Goal: Transaction & Acquisition: Purchase product/service

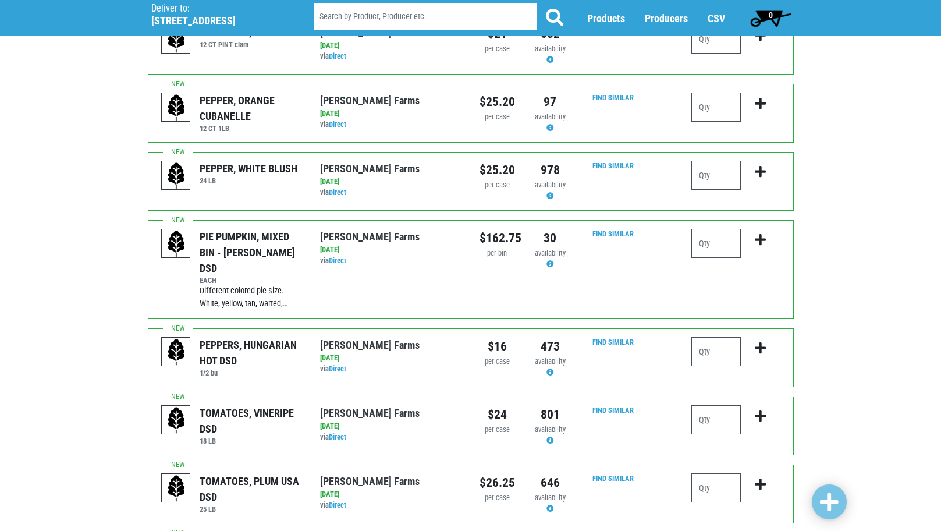
scroll to position [116, 0]
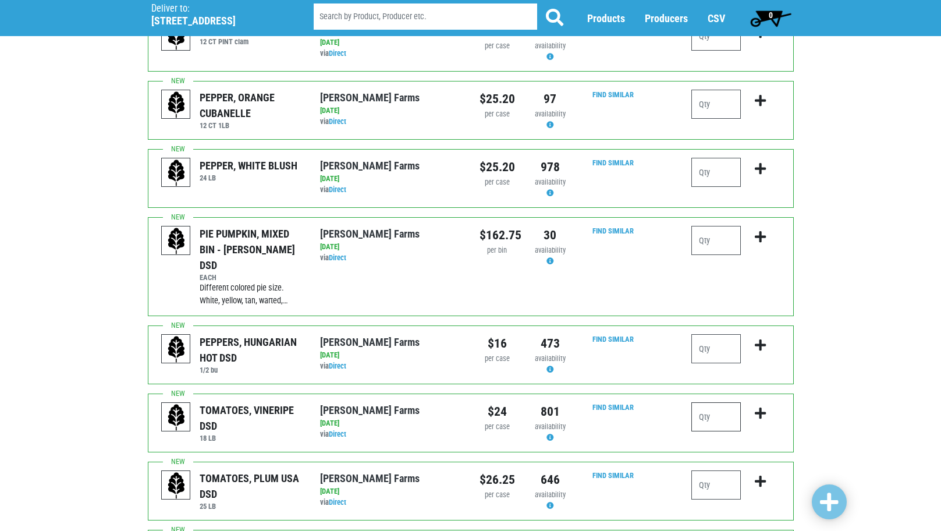
click at [724, 403] on input "number" at bounding box center [715, 416] width 49 height 29
type input "1"
click at [754, 402] on button "submit" at bounding box center [760, 420] width 27 height 37
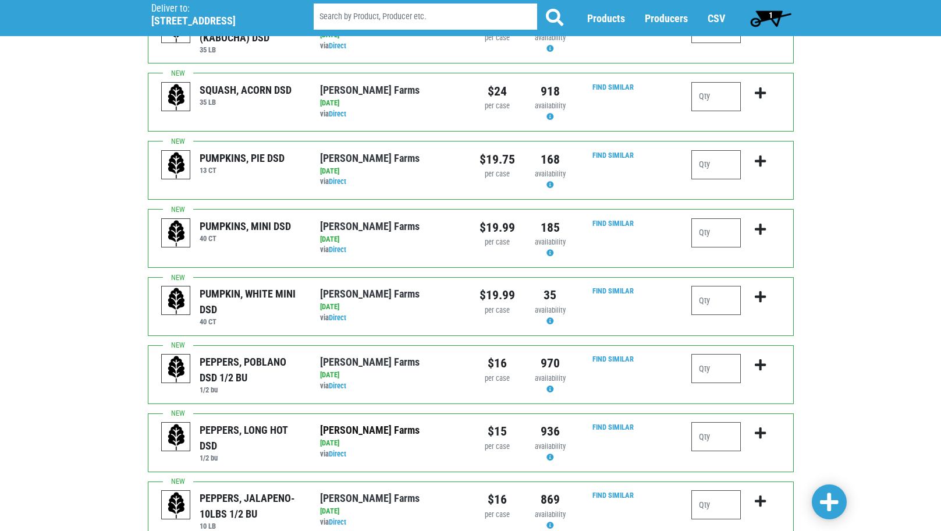
scroll to position [1066, 0]
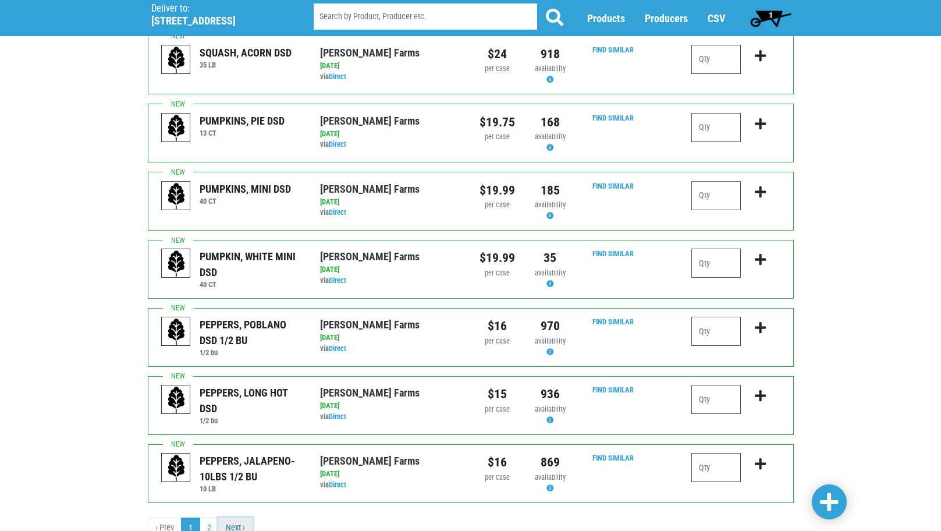
click at [233, 517] on link "Next ›" at bounding box center [235, 527] width 34 height 21
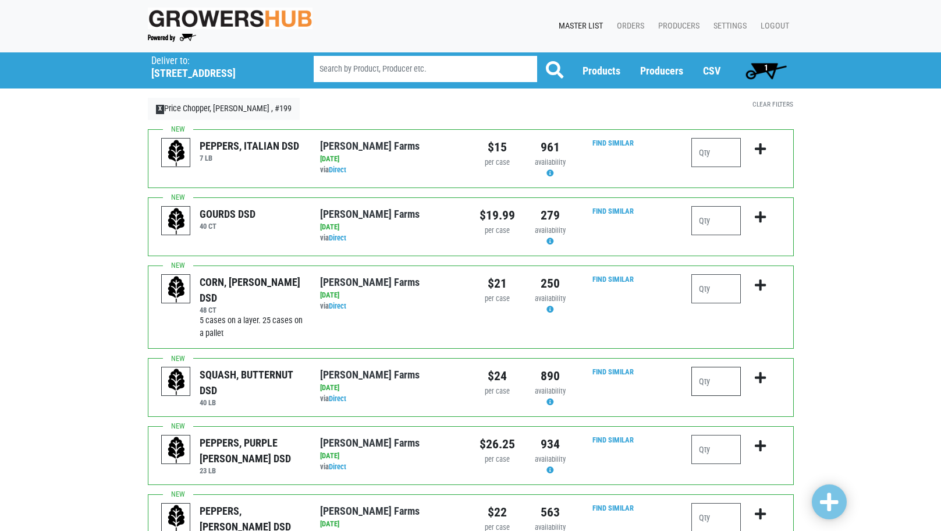
click at [727, 384] on input "number" at bounding box center [715, 381] width 49 height 29
type input "2"
click at [762, 382] on icon "submit" at bounding box center [760, 377] width 11 height 13
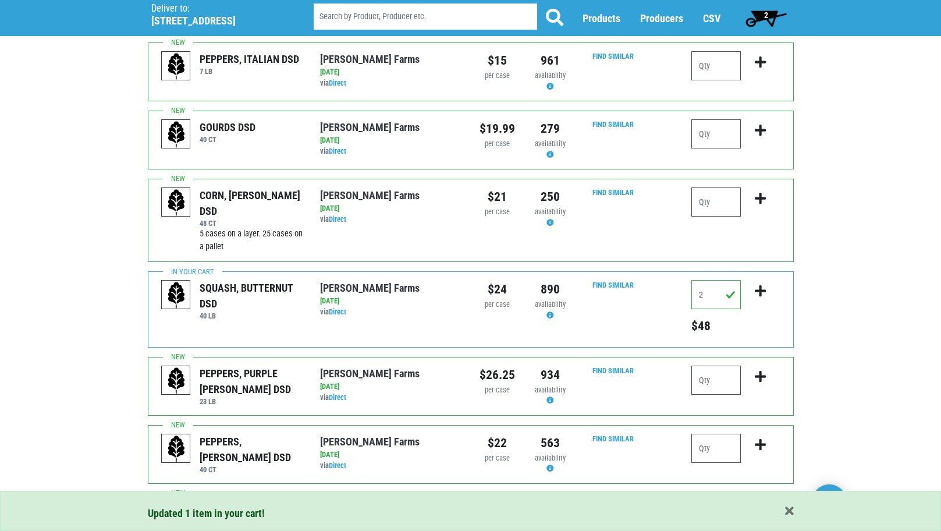
scroll to position [233, 0]
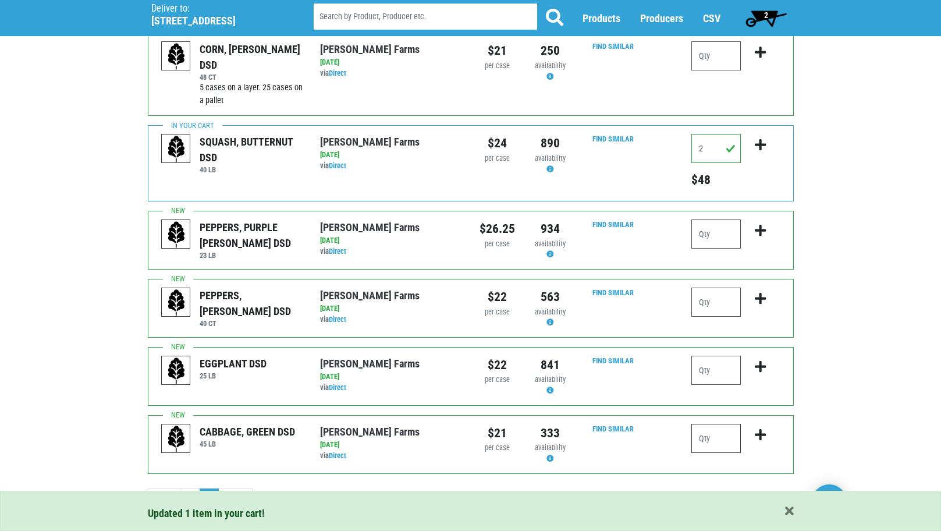
click at [701, 445] on input "number" at bounding box center [715, 438] width 49 height 29
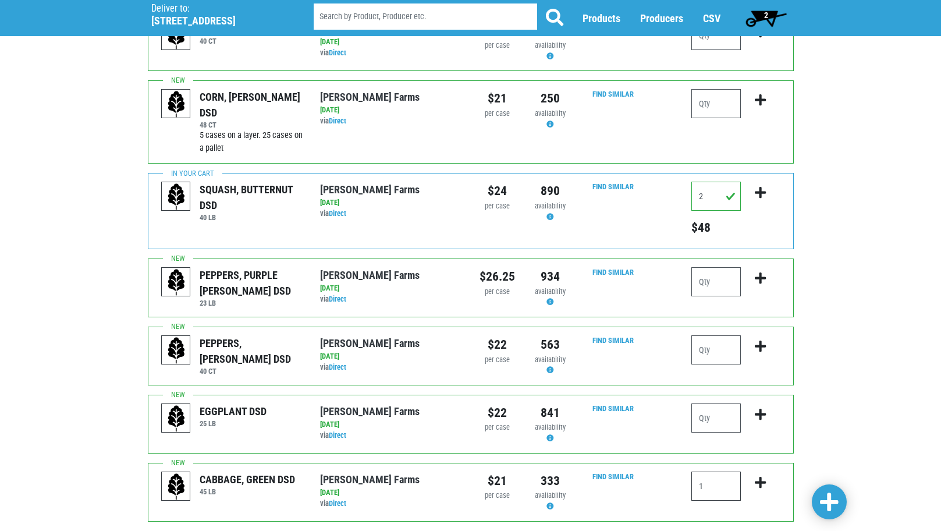
scroll to position [75, 0]
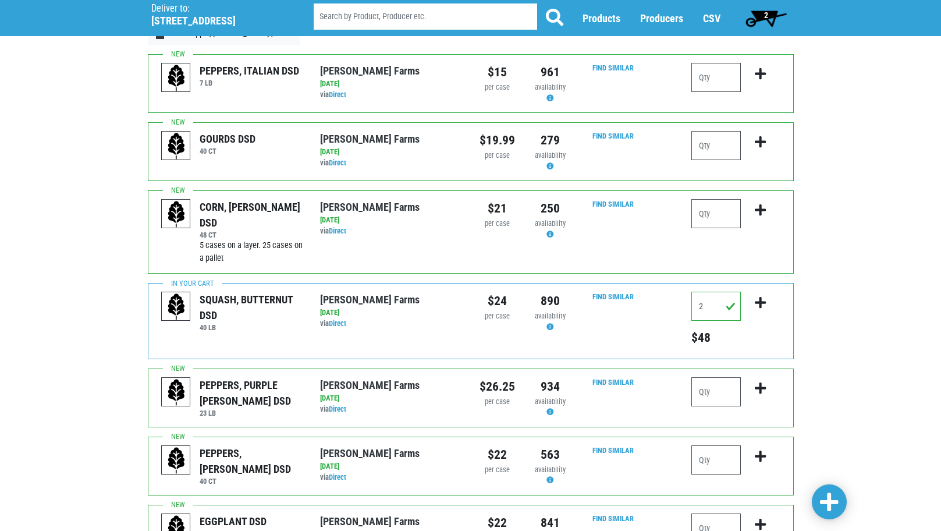
type input "1"
click at [715, 215] on input "number" at bounding box center [715, 213] width 49 height 29
type input "5"
click at [835, 495] on span at bounding box center [829, 502] width 19 height 21
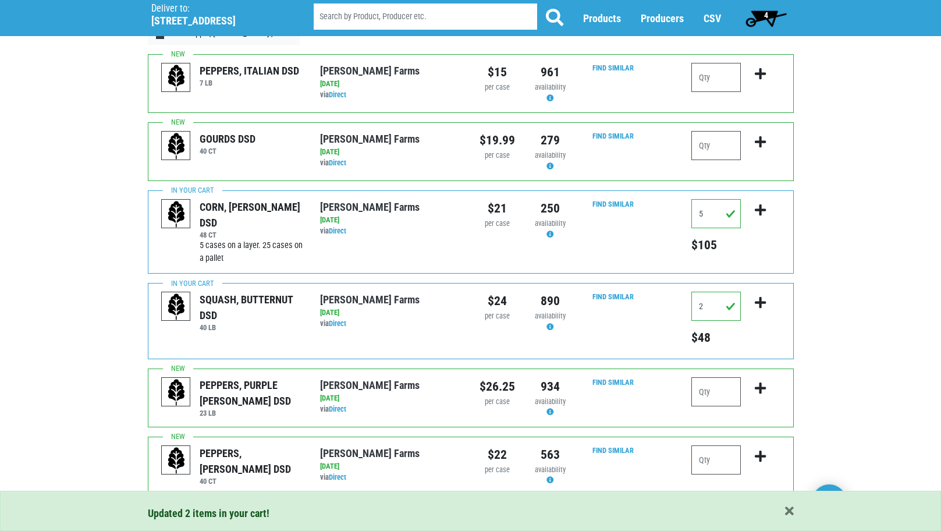
click at [772, 12] on span "4" at bounding box center [766, 17] width 52 height 23
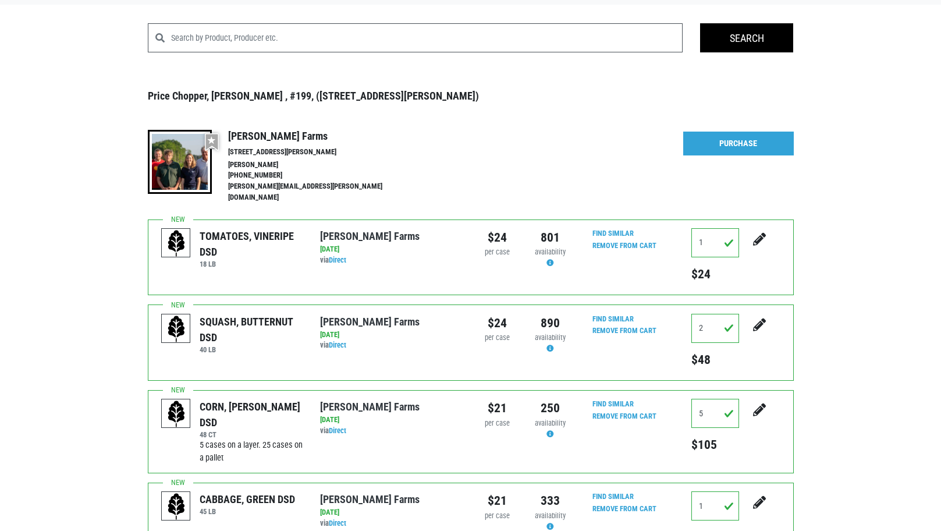
scroll to position [116, 0]
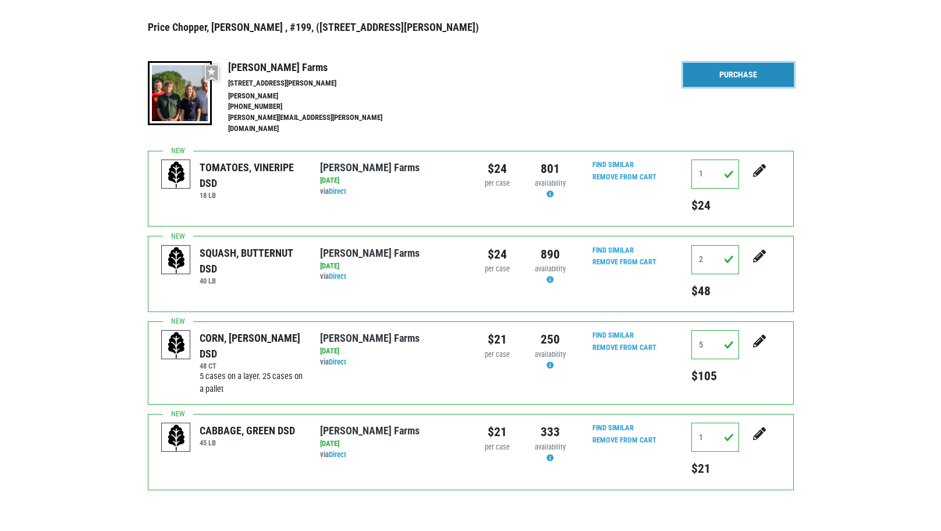
click at [723, 70] on link "Purchase" at bounding box center [738, 75] width 111 height 24
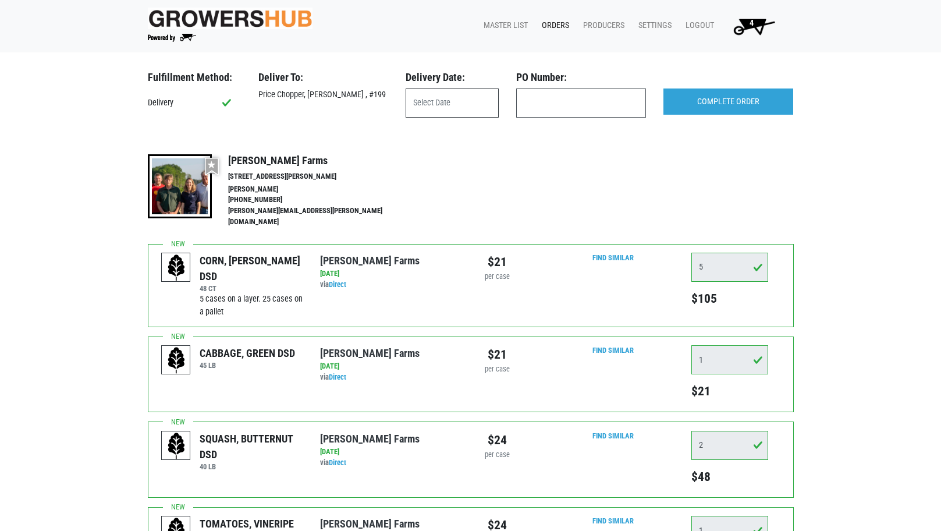
click at [438, 100] on input "text" at bounding box center [452, 102] width 93 height 29
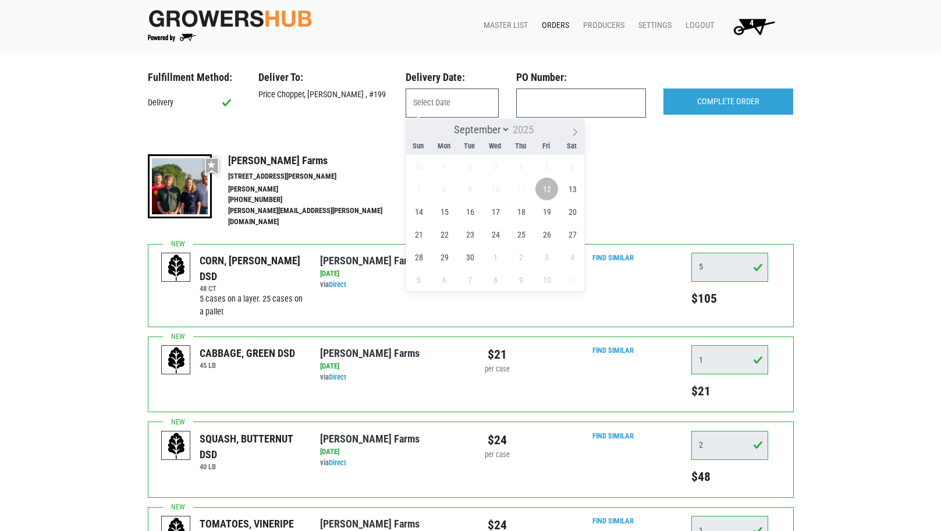
click at [548, 187] on span "12" at bounding box center [546, 189] width 23 height 23
type input "[DATE]"
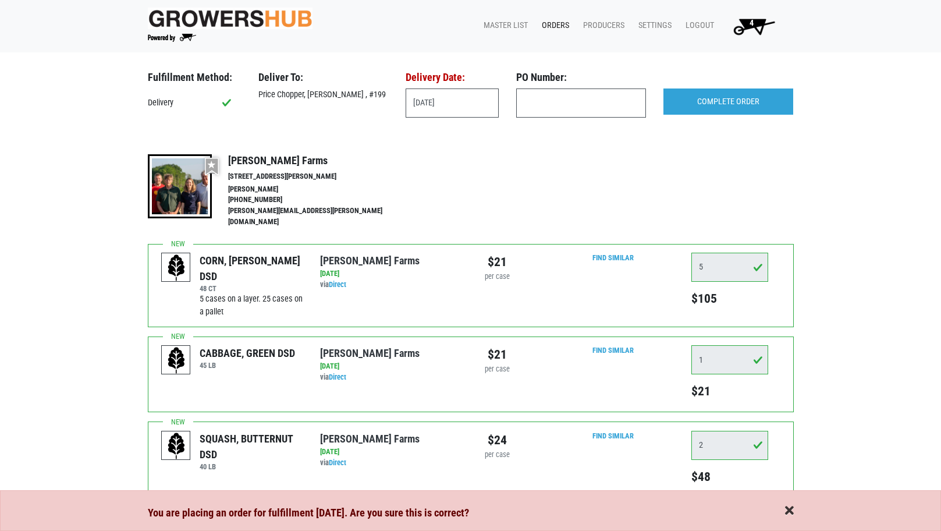
click at [792, 510] on span "button" at bounding box center [789, 511] width 9 height 13
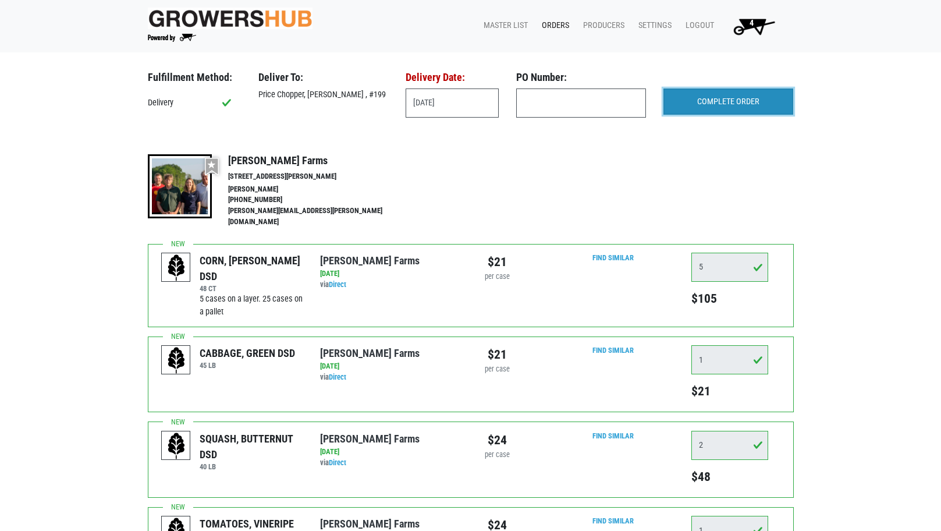
click at [720, 111] on input "COMPLETE ORDER" at bounding box center [729, 101] width 130 height 27
